Goal: Task Accomplishment & Management: Use online tool/utility

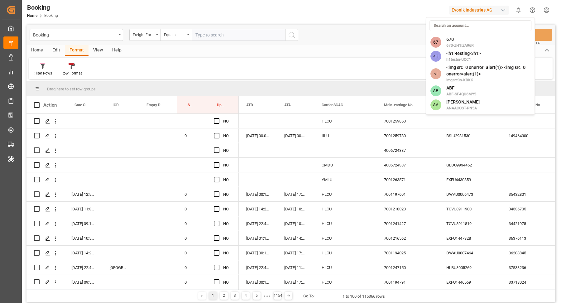
click at [12, 128] on html "Created by potrace 1.15, written by Peter Selinger 2001-2017 Created by potrace…" at bounding box center [280, 151] width 561 height 303
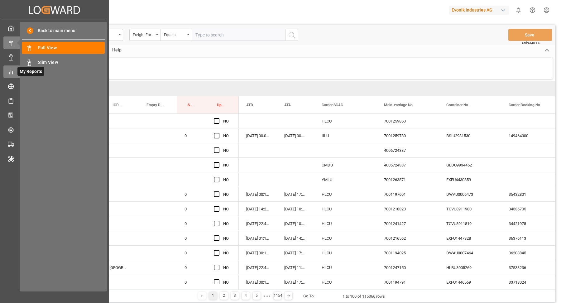
click at [17, 73] on span "My Reports" at bounding box center [30, 71] width 27 height 9
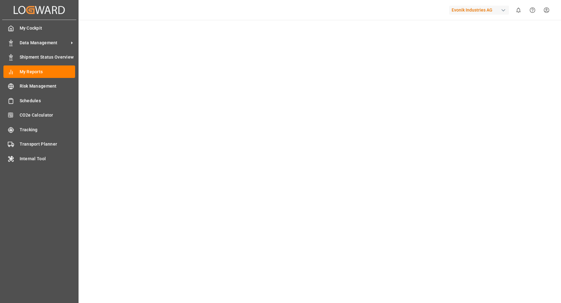
click at [17, 73] on div "My Reports My Reports" at bounding box center [39, 71] width 72 height 12
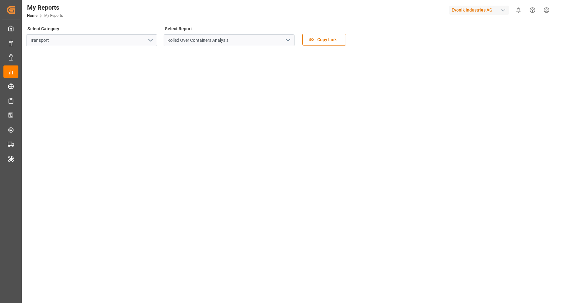
click at [151, 37] on icon "open menu" at bounding box center [150, 39] width 7 height 7
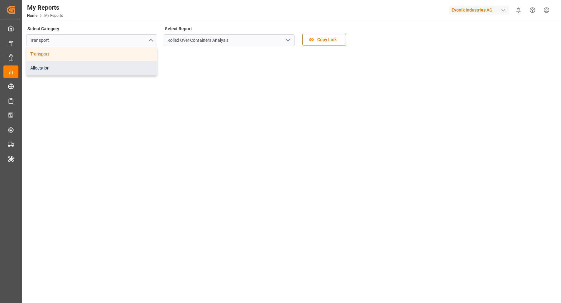
click at [113, 64] on div "Allocation" at bounding box center [92, 68] width 130 height 14
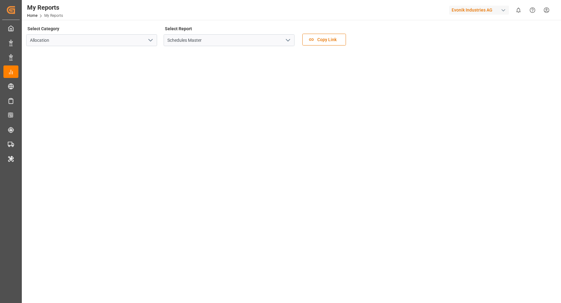
click at [287, 39] on icon "open menu" at bounding box center [287, 39] width 7 height 7
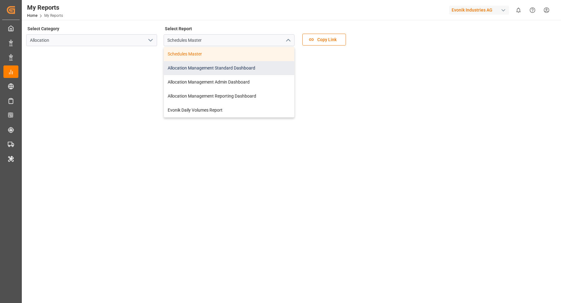
click at [250, 65] on div "Allocation Management Standard Dashboard" at bounding box center [229, 68] width 130 height 14
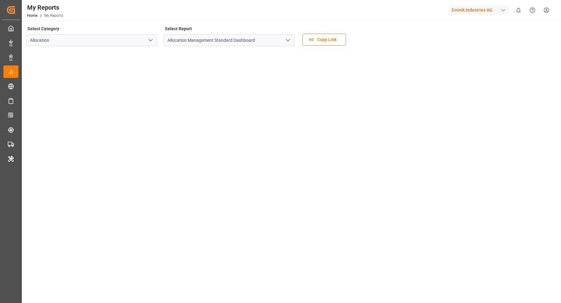
click at [481, 7] on div "Evonik Industries AG" at bounding box center [479, 10] width 60 height 9
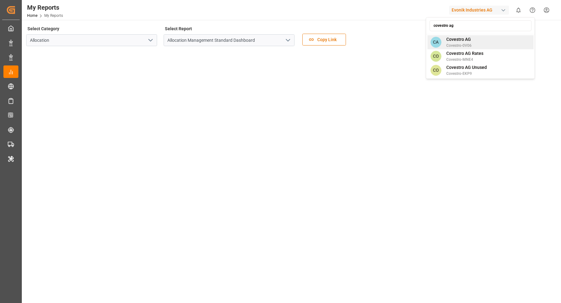
type input "covestro ag"
click at [479, 43] on div "CA Covestro AG Covestro-0V06" at bounding box center [480, 42] width 106 height 14
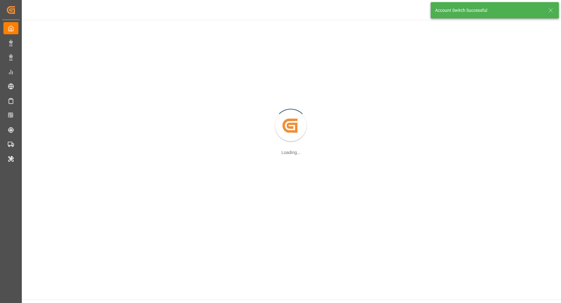
click at [201, 130] on div "Created by potrace 1.15, written by Peter Selinger 2001-2017 Loading..." at bounding box center [291, 126] width 540 height 212
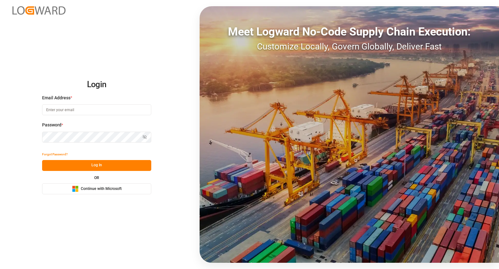
click at [120, 167] on button "Log In" at bounding box center [96, 165] width 109 height 11
click at [116, 188] on span "Continue with Microsoft" at bounding box center [101, 189] width 41 height 6
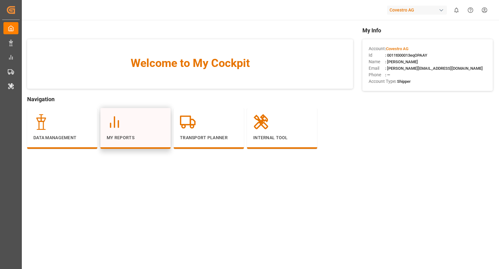
click at [133, 134] on div "My Reports" at bounding box center [136, 127] width 58 height 27
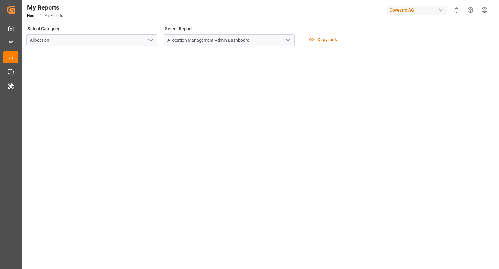
click at [149, 39] on icon "open menu" at bounding box center [150, 39] width 7 height 7
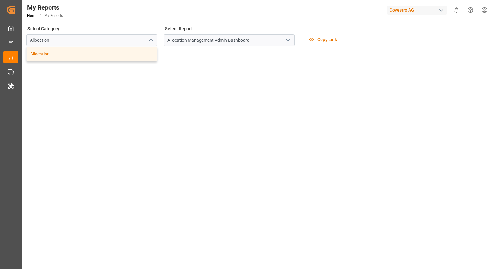
click at [141, 50] on div "Allocation" at bounding box center [92, 54] width 130 height 14
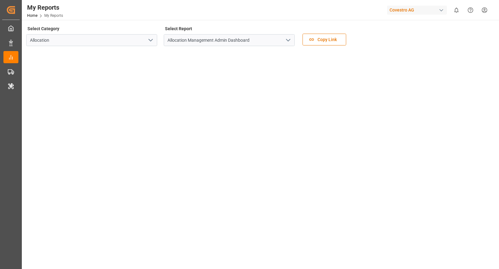
click at [290, 43] on icon "open menu" at bounding box center [287, 39] width 7 height 7
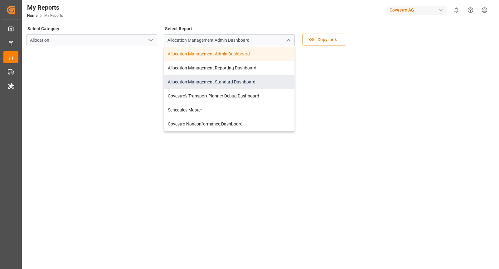
click at [252, 78] on div "Allocation Management Standard Dashboard" at bounding box center [229, 82] width 130 height 14
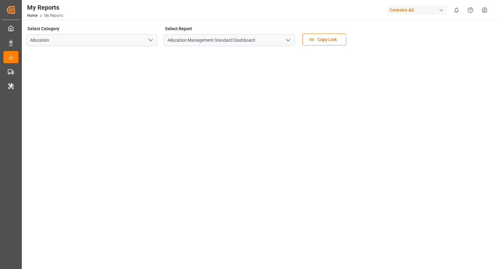
click at [439, 11] on div "button" at bounding box center [441, 10] width 6 height 6
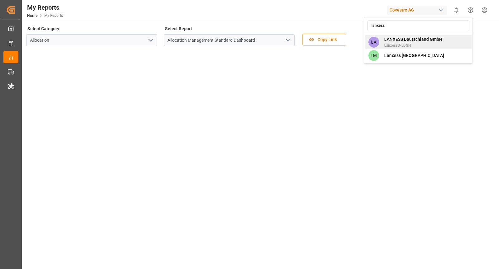
type input "lanxess"
click at [425, 44] on span "LanxessD-LDGH" at bounding box center [413, 46] width 58 height 6
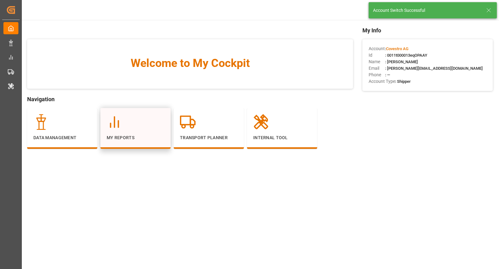
click at [126, 130] on div "My Reports" at bounding box center [136, 127] width 58 height 27
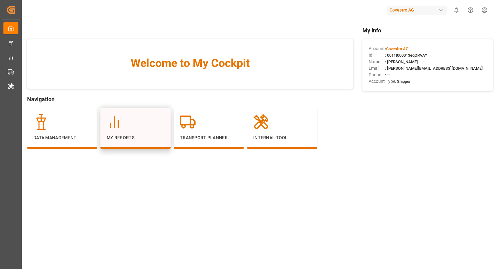
click at [158, 140] on p "My Reports" at bounding box center [136, 138] width 58 height 7
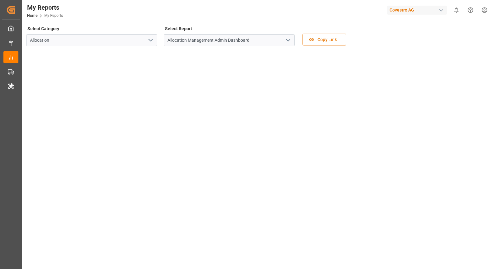
click at [290, 41] on icon "open menu" at bounding box center [287, 39] width 7 height 7
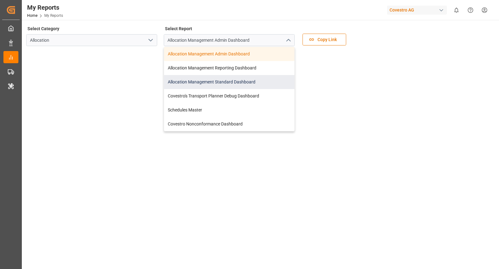
click at [241, 82] on div "Allocation Management Standard Dashboard" at bounding box center [229, 82] width 130 height 14
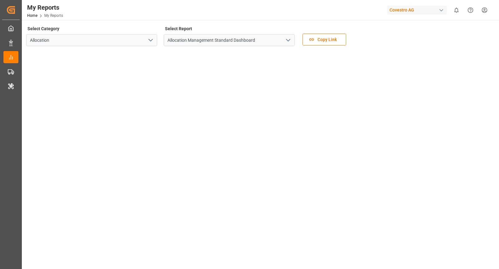
click at [435, 10] on div "Covestro AG" at bounding box center [417, 10] width 60 height 9
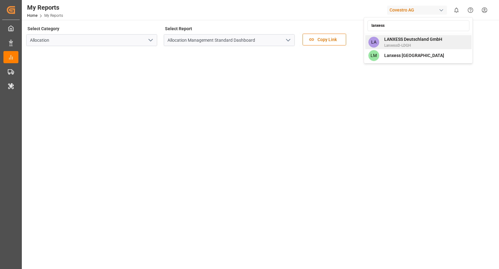
type input "lanxess"
click at [423, 39] on span "LANXESS Deutschland GmbH" at bounding box center [413, 39] width 58 height 7
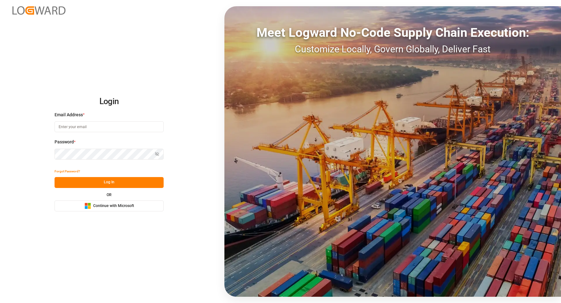
click at [145, 204] on button "Microsoft Logo Continue with Microsoft" at bounding box center [109, 205] width 109 height 11
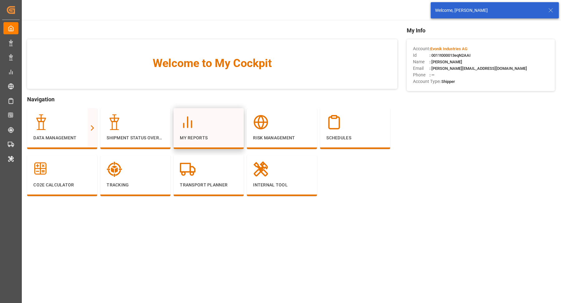
click at [211, 133] on div "My Reports" at bounding box center [209, 127] width 58 height 27
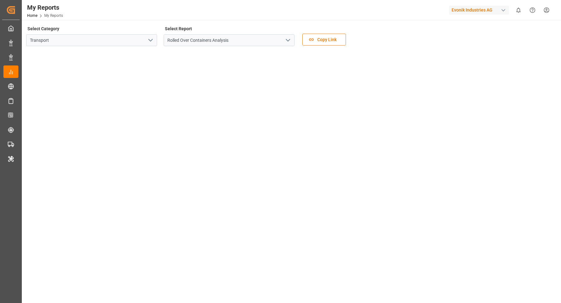
click at [290, 40] on icon "open menu" at bounding box center [287, 39] width 7 height 7
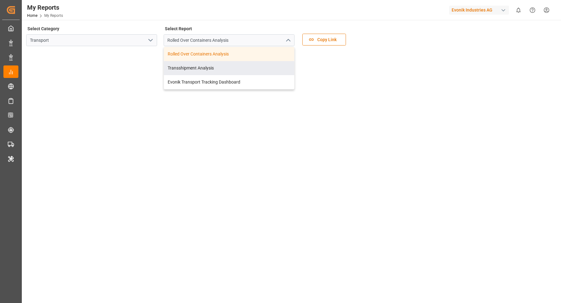
click at [148, 43] on icon "open menu" at bounding box center [150, 39] width 7 height 7
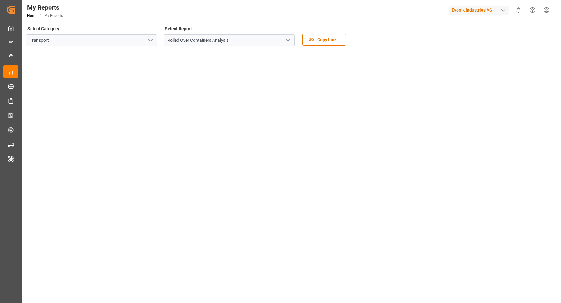
click at [150, 42] on icon "open menu" at bounding box center [150, 39] width 7 height 7
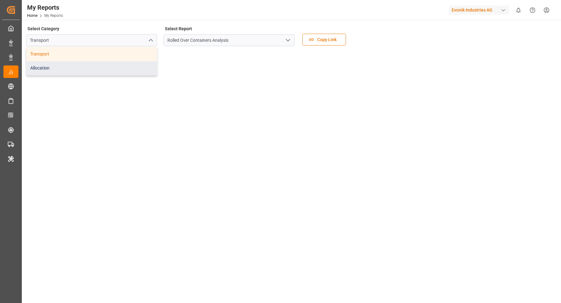
click at [127, 67] on div "Allocation" at bounding box center [92, 68] width 130 height 14
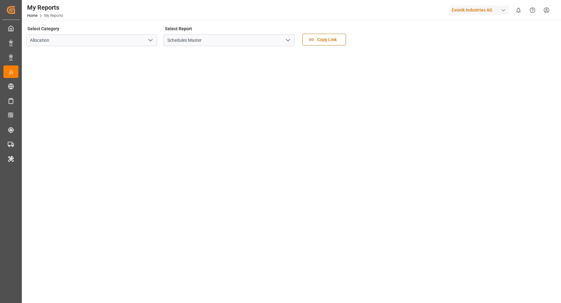
click at [291, 40] on icon "open menu" at bounding box center [287, 39] width 7 height 7
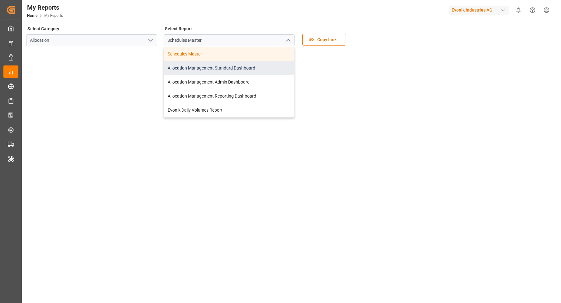
click at [260, 68] on div "Allocation Management Standard Dashboard" at bounding box center [229, 68] width 130 height 14
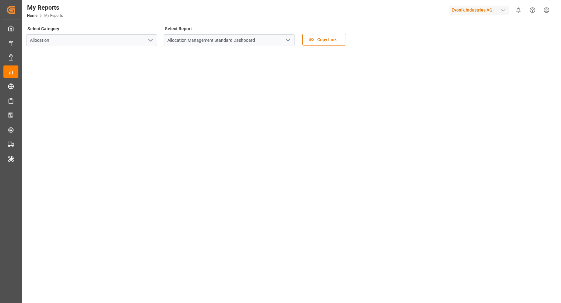
click at [547, 12] on html "Created by potrace 1.15, written by Peter Selinger 2001-2017 Created by potrace…" at bounding box center [280, 151] width 561 height 303
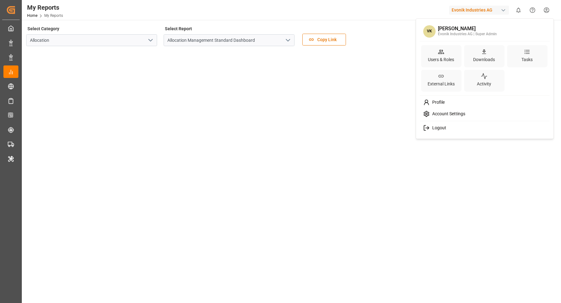
click at [10, 28] on html "Created by potrace 1.15, written by Peter Selinger 2001-2017 Created by potrace…" at bounding box center [280, 151] width 561 height 303
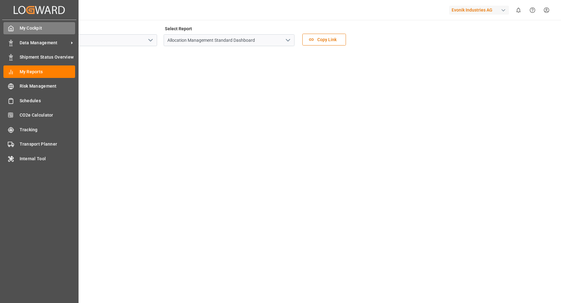
click at [40, 31] on span "My Cockpit" at bounding box center [48, 28] width 56 height 7
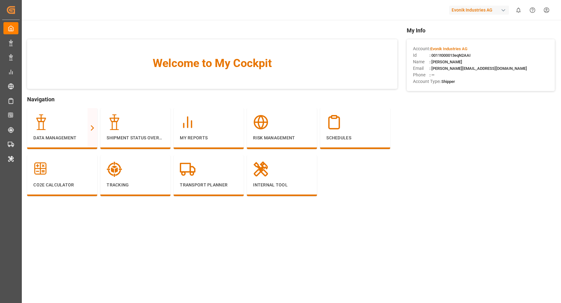
click at [443, 56] on span ": 0011t000013eqN2AAI" at bounding box center [450, 55] width 41 height 5
copy span "0011t000013eqN2AAI"
click at [283, 177] on div at bounding box center [282, 170] width 58 height 16
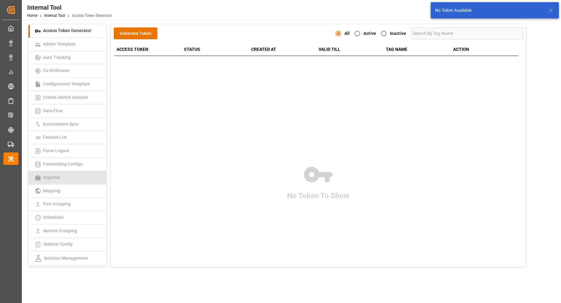
scroll to position [89, 0]
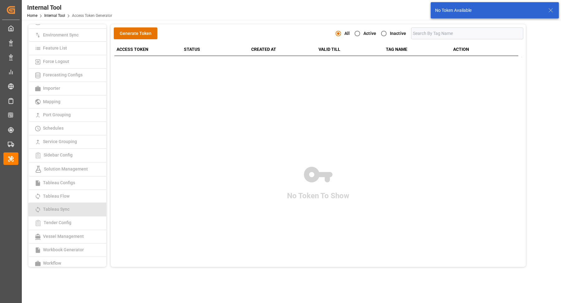
click at [54, 203] on link "Tableau Sync" at bounding box center [67, 209] width 78 height 13
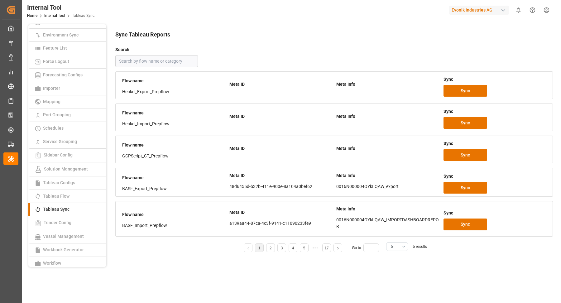
click at [403, 246] on button "5" at bounding box center [397, 246] width 22 height 9
click at [394, 293] on div "25" at bounding box center [397, 301] width 21 height 19
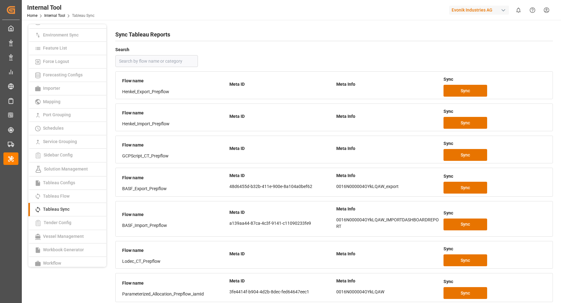
scroll to position [331, 0]
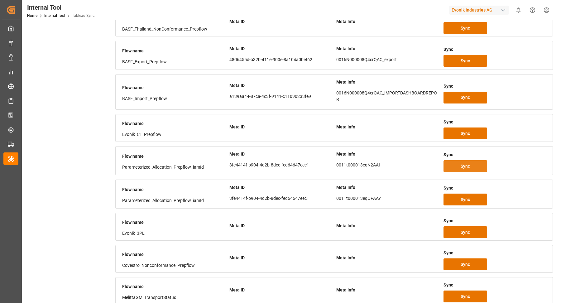
click at [476, 160] on button "Sync" at bounding box center [466, 166] width 44 height 12
click at [503, 10] on div "button" at bounding box center [503, 10] width 6 height 6
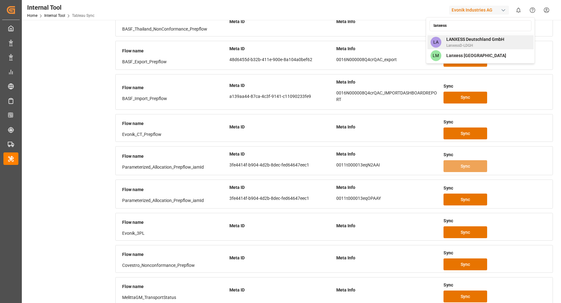
type input "lanxess"
click at [486, 43] on span "LanxessD-LDGH" at bounding box center [476, 46] width 58 height 6
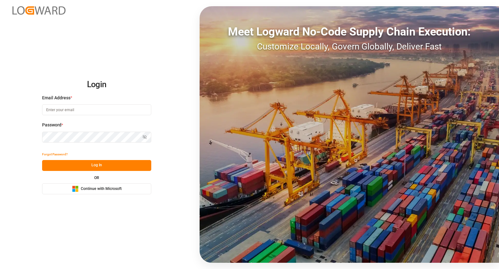
click at [99, 196] on div "Login Email Address * Password * Show password Forgot Password? Log In OR Micro…" at bounding box center [249, 134] width 499 height 269
click at [108, 190] on span "Continue with Microsoft" at bounding box center [101, 189] width 41 height 6
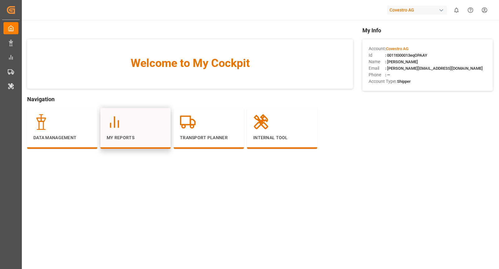
click at [132, 116] on div at bounding box center [136, 122] width 58 height 16
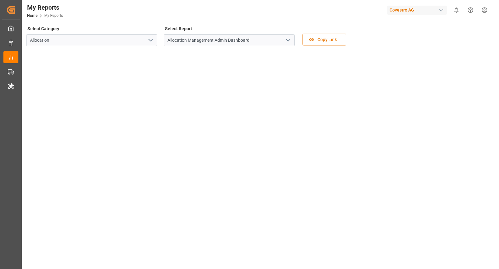
click at [289, 42] on icon "open menu" at bounding box center [287, 39] width 7 height 7
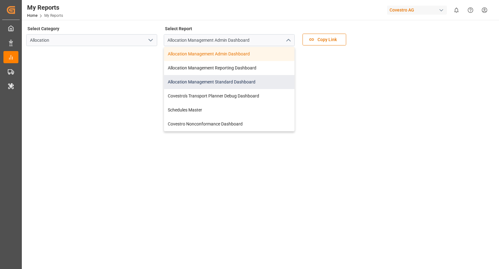
click at [257, 82] on div "Allocation Management Standard Dashboard" at bounding box center [229, 82] width 130 height 14
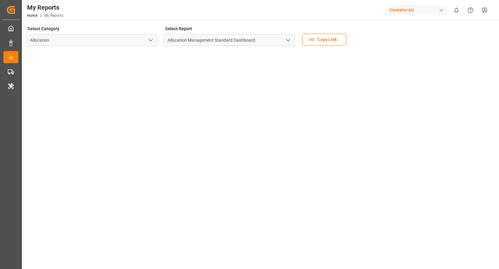
click at [483, 8] on html "Created by potrace 1.15, written by [PERSON_NAME] [DATE]-[DATE] Created by potr…" at bounding box center [249, 134] width 499 height 269
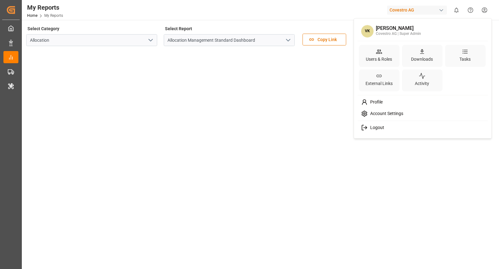
click at [394, 104] on div "Profile" at bounding box center [423, 103] width 128 height 12
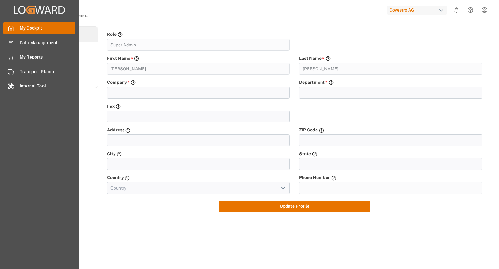
click at [12, 31] on icon at bounding box center [11, 28] width 5 height 5
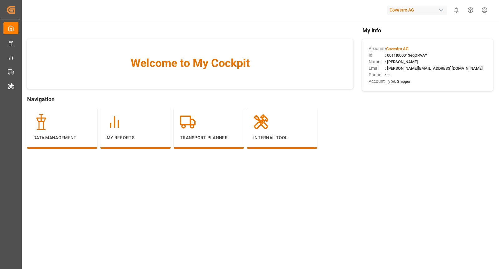
click at [408, 55] on span ": 0011t000013eqOPAAY" at bounding box center [406, 55] width 42 height 5
copy span "0011t000013eqOPAAY"
click at [279, 137] on p "Internal Tool" at bounding box center [282, 138] width 58 height 7
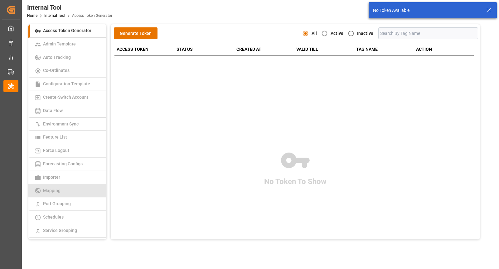
scroll to position [116, 0]
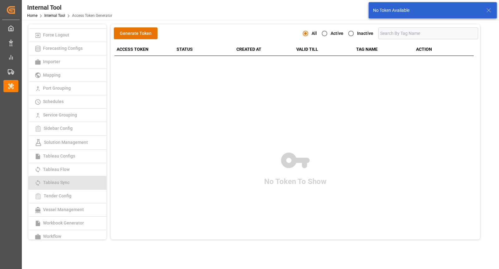
click at [69, 180] on span "Tableau Sync" at bounding box center [56, 182] width 30 height 5
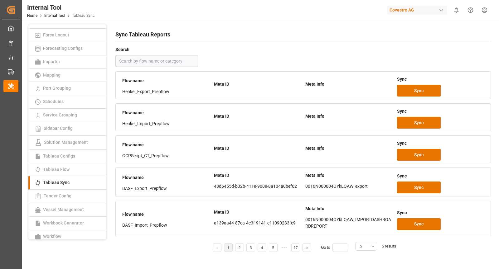
click at [371, 249] on button "5" at bounding box center [366, 246] width 22 height 9
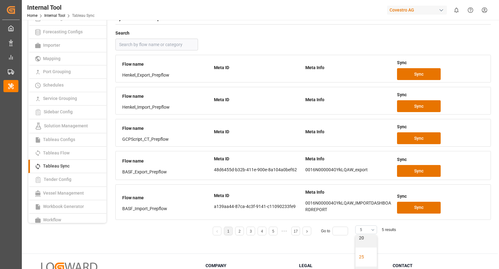
click at [365, 255] on div "25" at bounding box center [365, 257] width 21 height 19
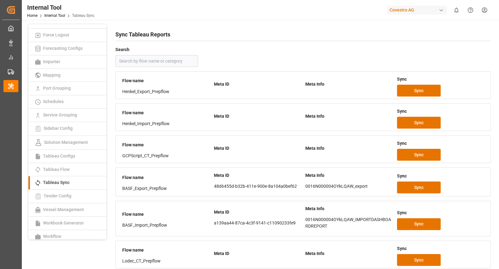
scroll to position [381, 0]
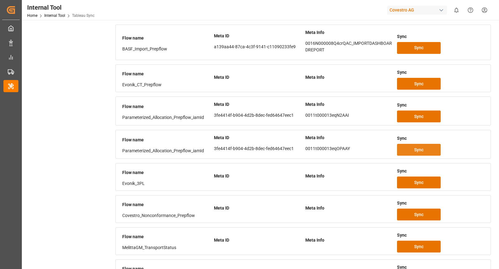
click at [429, 147] on button "Sync" at bounding box center [419, 150] width 44 height 12
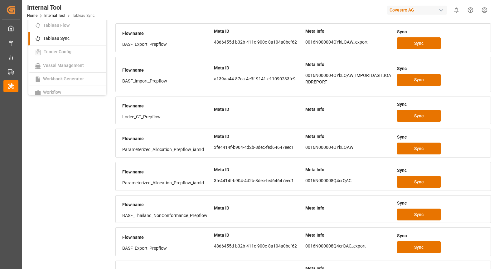
scroll to position [42, 0]
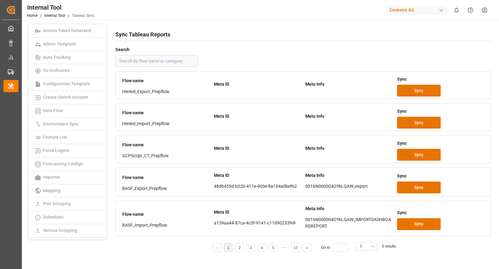
click at [326, 23] on div "Access Token Generator Admin Template Auto Tracking Co-Ordinates Configuration …" at bounding box center [260, 180] width 476 height 321
click at [442, 9] on div "button" at bounding box center [441, 10] width 6 height 6
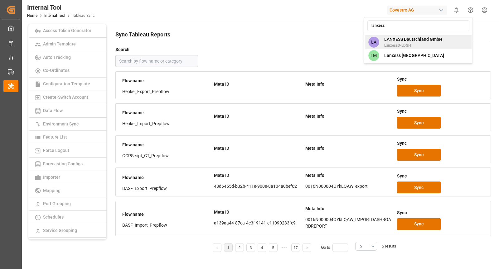
type input "lanxess"
click at [431, 41] on span "LANXESS Deutschland GmbH" at bounding box center [413, 39] width 58 height 7
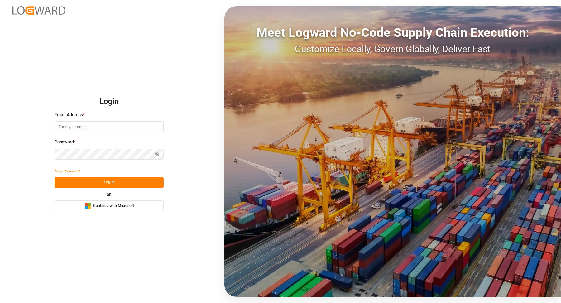
click at [130, 206] on span "Continue with Microsoft" at bounding box center [113, 206] width 41 height 6
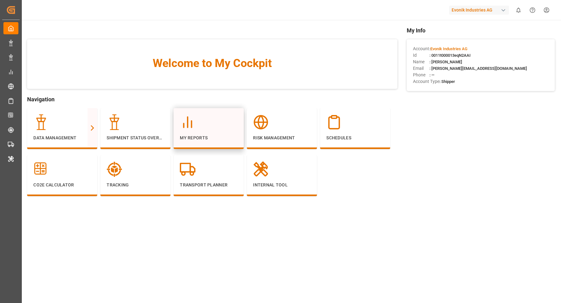
click at [225, 131] on div "My Reports" at bounding box center [209, 127] width 58 height 27
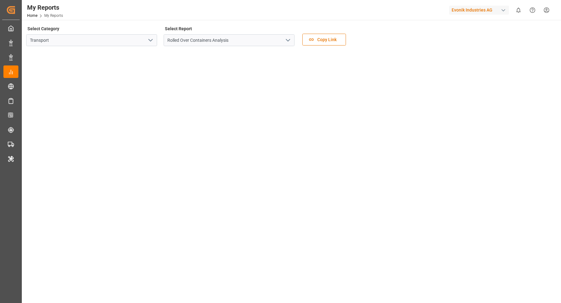
click at [146, 41] on button "open menu" at bounding box center [150, 41] width 9 height 10
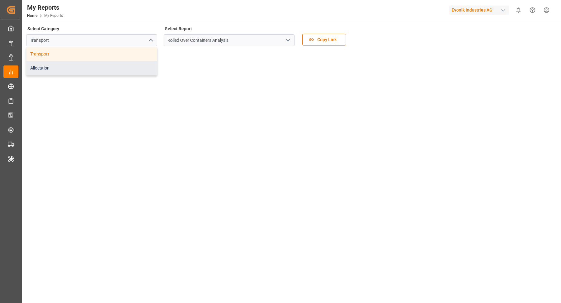
click at [105, 66] on div "Allocation" at bounding box center [92, 68] width 130 height 14
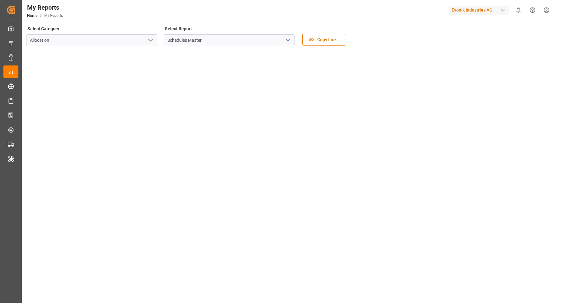
click at [289, 42] on icon "open menu" at bounding box center [287, 39] width 7 height 7
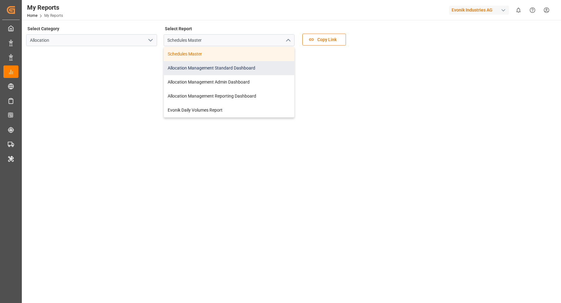
click at [239, 68] on div "Allocation Management Standard Dashboard" at bounding box center [229, 68] width 130 height 14
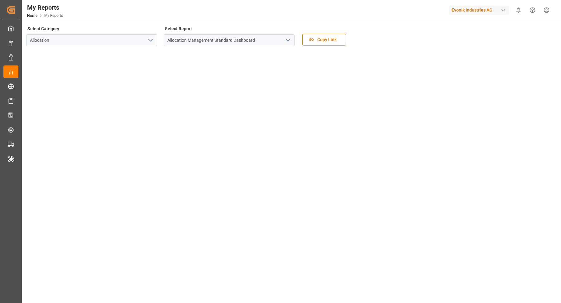
click at [359, 80] on tableau-viz at bounding box center [291, 144] width 528 height 187
click at [501, 14] on div "Evonik Industries AG" at bounding box center [479, 10] width 60 height 9
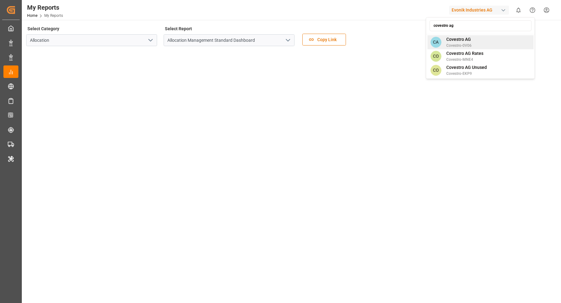
type input "covestro ag"
click at [473, 44] on div "CA Covestro AG Covestro-0V06" at bounding box center [480, 42] width 106 height 14
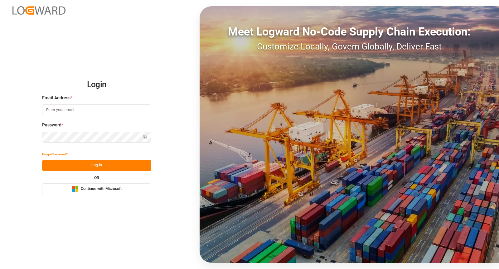
click at [106, 187] on span "Continue with Microsoft" at bounding box center [101, 189] width 41 height 6
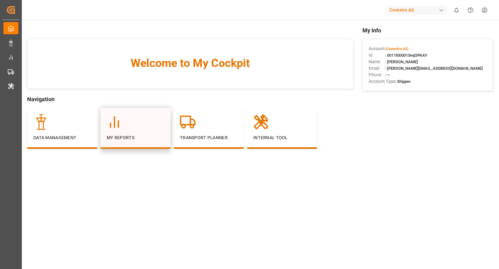
click at [118, 137] on p "My Reports" at bounding box center [136, 138] width 58 height 7
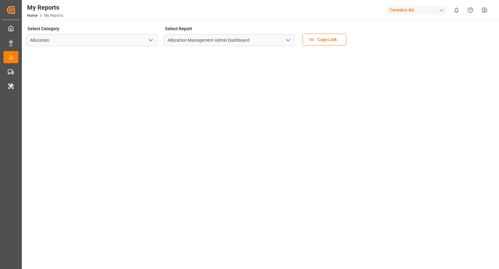
click at [287, 41] on polyline "open menu" at bounding box center [288, 40] width 4 height 2
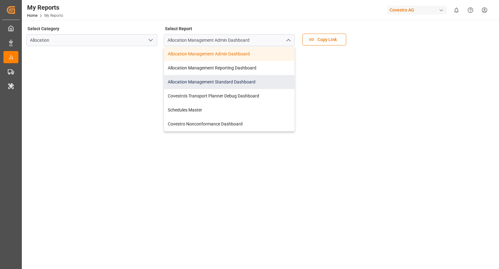
click at [243, 81] on div "Allocation Management Standard Dashboard" at bounding box center [229, 82] width 130 height 14
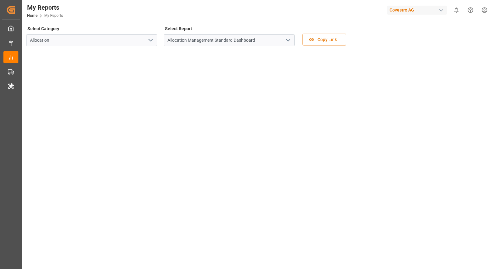
click at [416, 96] on tableau-viz at bounding box center [260, 144] width 466 height 187
click at [436, 10] on div "Covestro AG" at bounding box center [417, 10] width 60 height 9
type input "evonik ind"
click at [425, 44] on div "EV Evonik Industries AG EvonikIn-6LLN" at bounding box center [418, 42] width 106 height 14
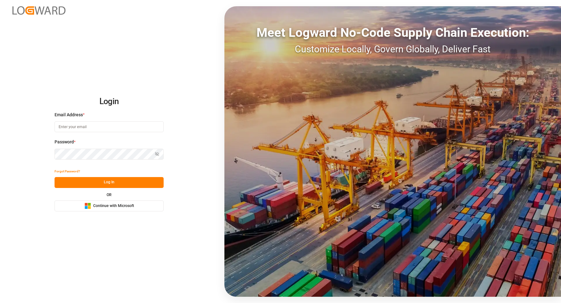
click at [140, 206] on button "Microsoft Logo Continue with Microsoft" at bounding box center [109, 205] width 109 height 11
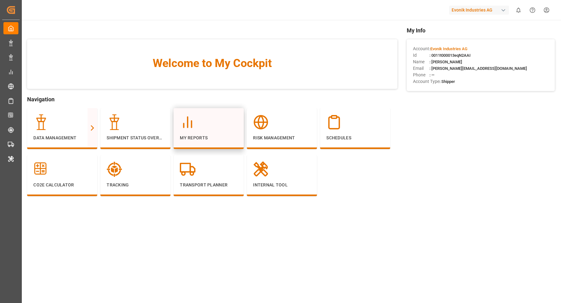
click at [205, 128] on div at bounding box center [209, 122] width 58 height 16
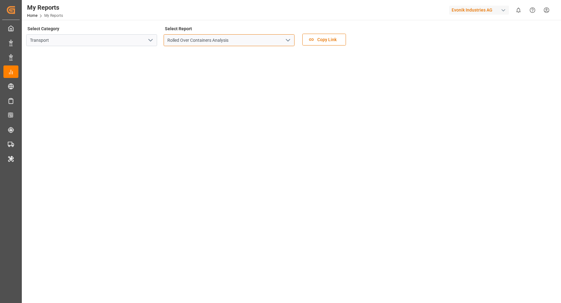
click at [293, 41] on input "Rolled Over Containers Analysis" at bounding box center [229, 40] width 131 height 12
click at [291, 41] on icon "open menu" at bounding box center [287, 39] width 7 height 7
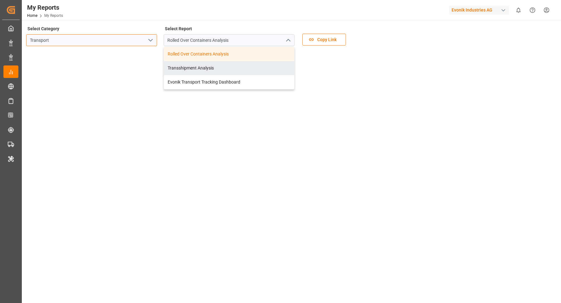
click at [137, 38] on input "Transport" at bounding box center [91, 40] width 131 height 12
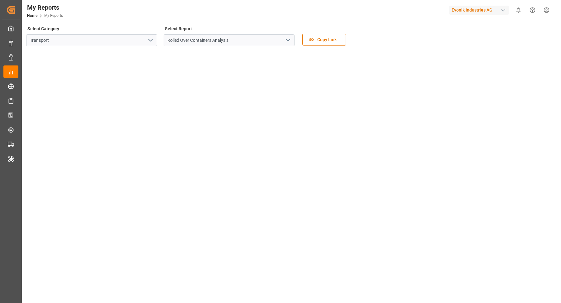
click at [150, 40] on icon "open menu" at bounding box center [150, 39] width 7 height 7
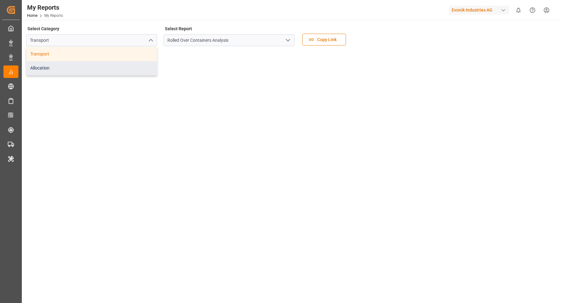
click at [116, 68] on div "Allocation" at bounding box center [92, 68] width 130 height 14
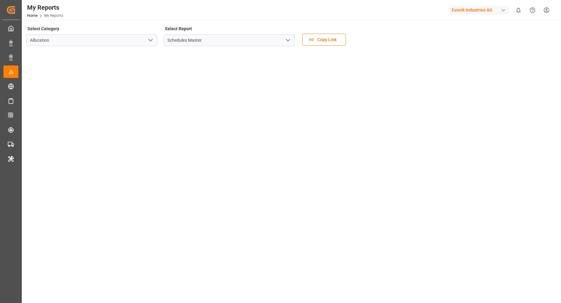
click at [287, 37] on icon "open menu" at bounding box center [287, 39] width 7 height 7
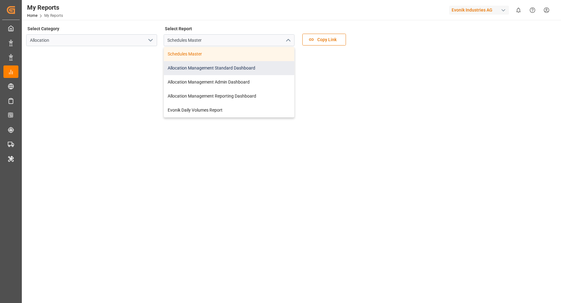
click at [258, 71] on div "Allocation Management Standard Dashboard" at bounding box center [229, 68] width 130 height 14
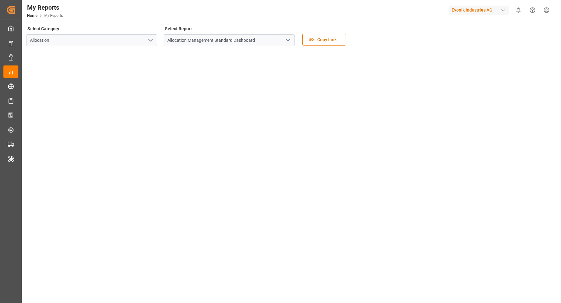
click at [505, 8] on div "button" at bounding box center [503, 10] width 6 height 6
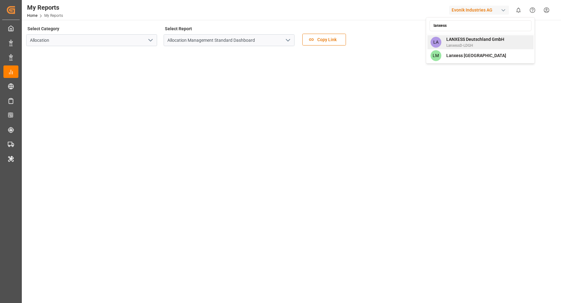
type input "lanxess"
click at [481, 41] on span "LANXESS Deutschland GmbH" at bounding box center [476, 39] width 58 height 7
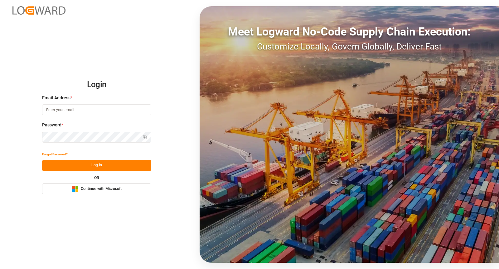
click at [100, 192] on div "Microsoft Logo Continue with Microsoft" at bounding box center [97, 189] width 50 height 7
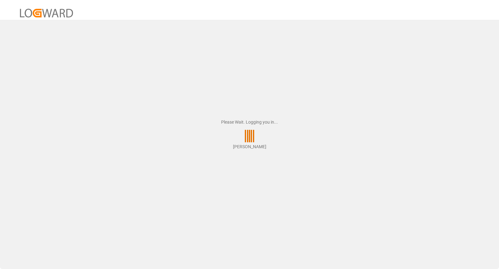
click at [325, 65] on div "Please Wait. Logging you in... [PERSON_NAME]" at bounding box center [249, 134] width 499 height 269
click at [232, 47] on div "Please Wait. Logging you in... [PERSON_NAME]" at bounding box center [249, 134] width 499 height 269
